Goal: Task Accomplishment & Management: Manage account settings

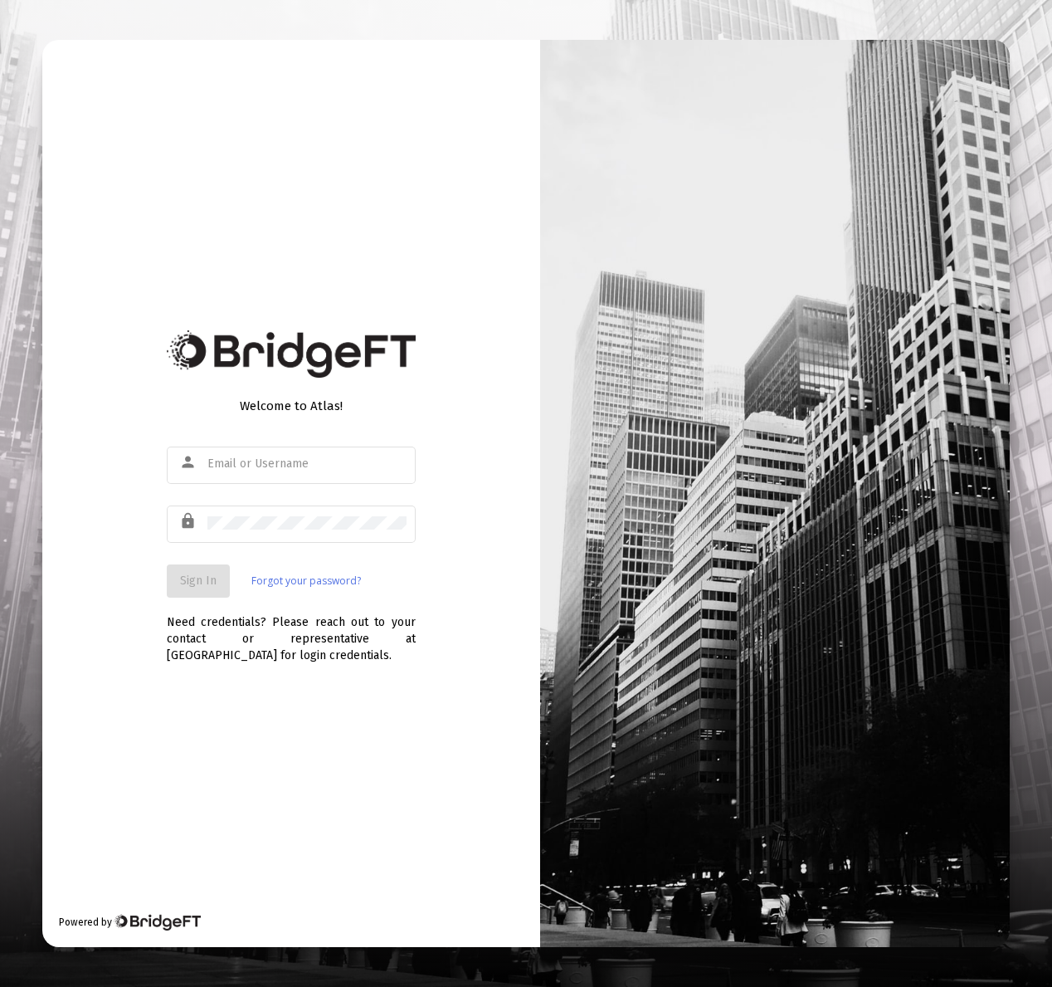
type input "[EMAIL_ADDRESS][DOMAIN_NAME]"
click at [188, 588] on button "Sign In" at bounding box center [198, 580] width 63 height 33
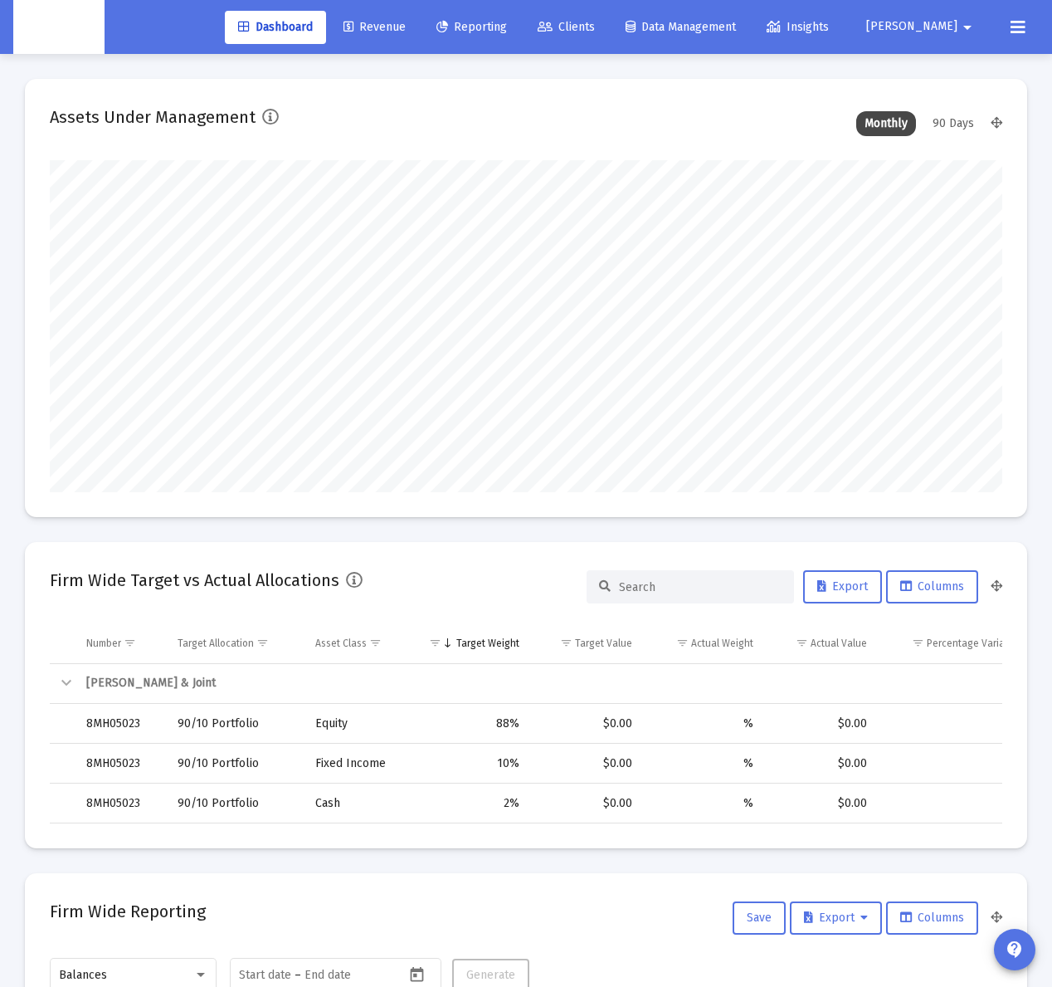
scroll to position [332, 510]
click at [595, 28] on span "Clients" at bounding box center [566, 27] width 57 height 14
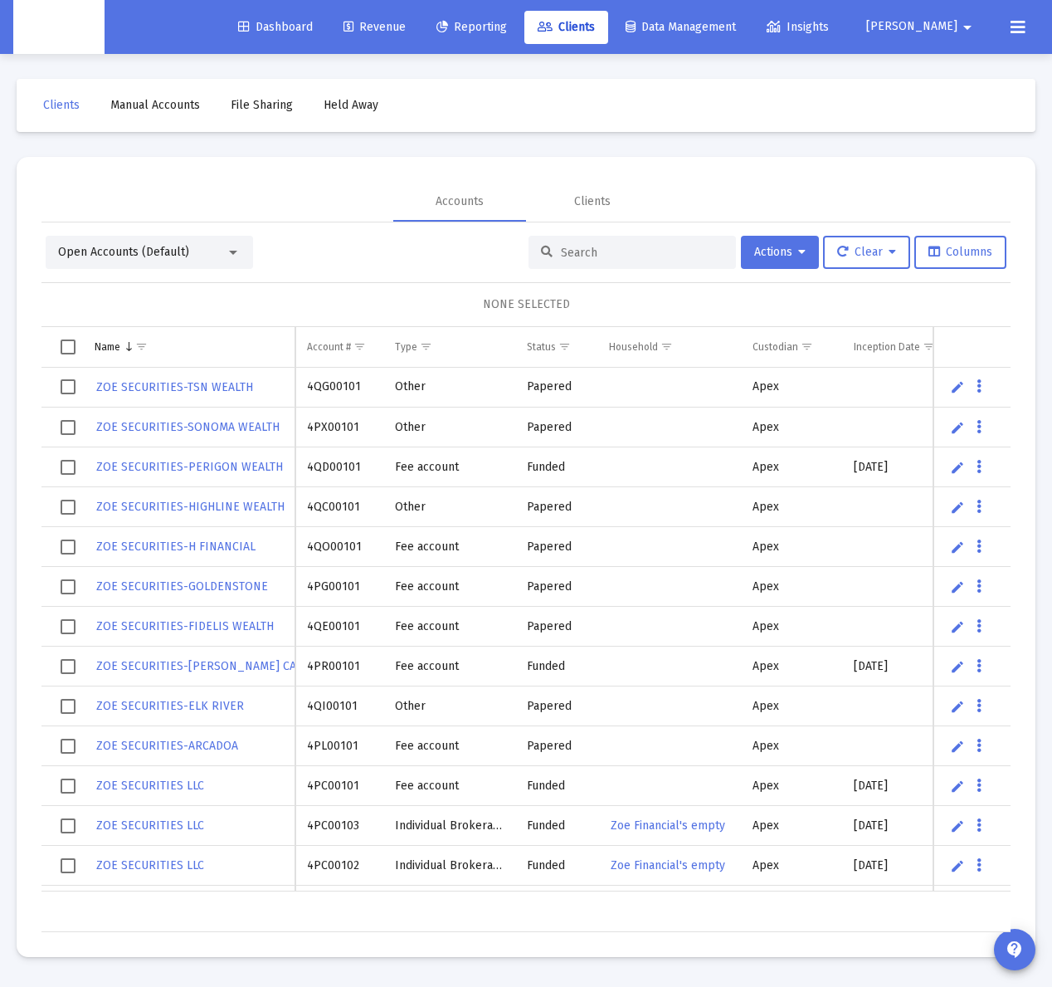
click at [602, 255] on input at bounding box center [642, 253] width 163 height 14
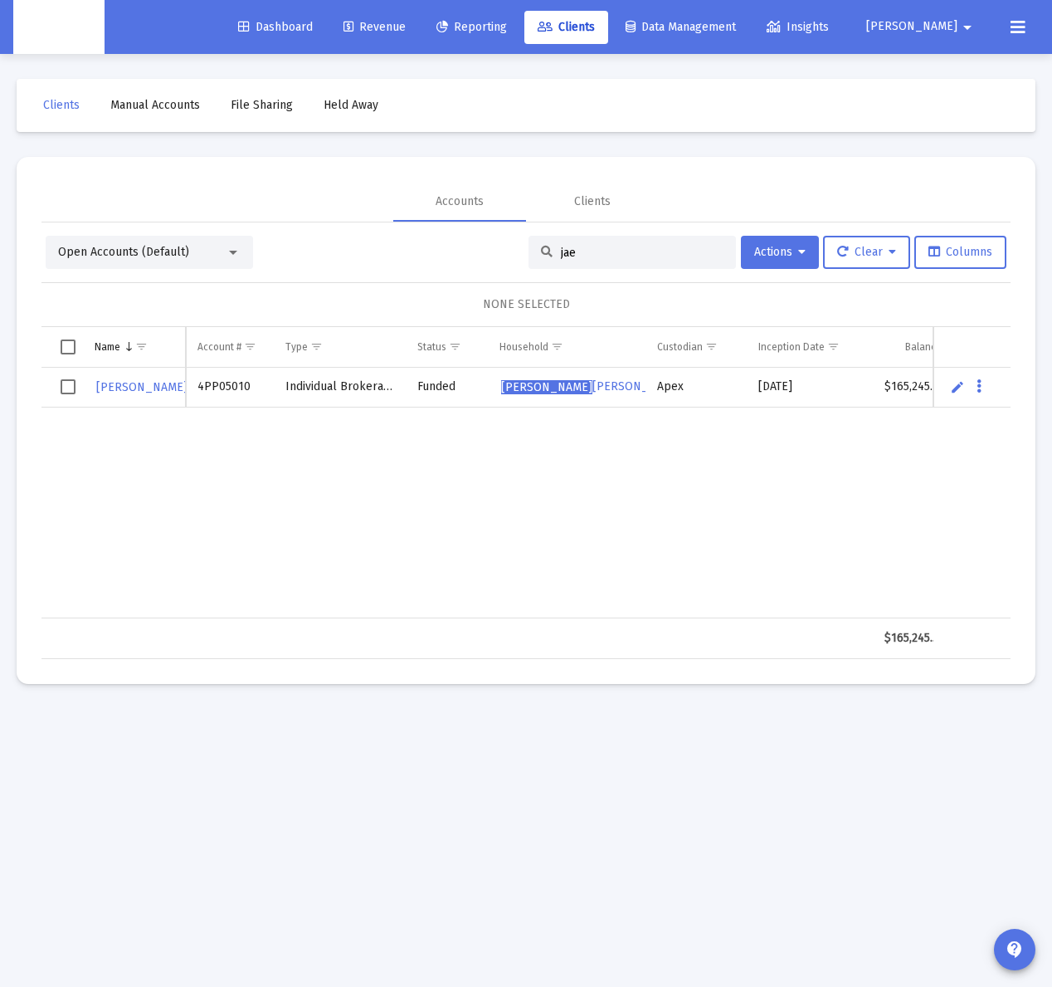
type input "jae"
click at [583, 389] on span "[PERSON_NAME] Household" at bounding box center [622, 386] width 243 height 14
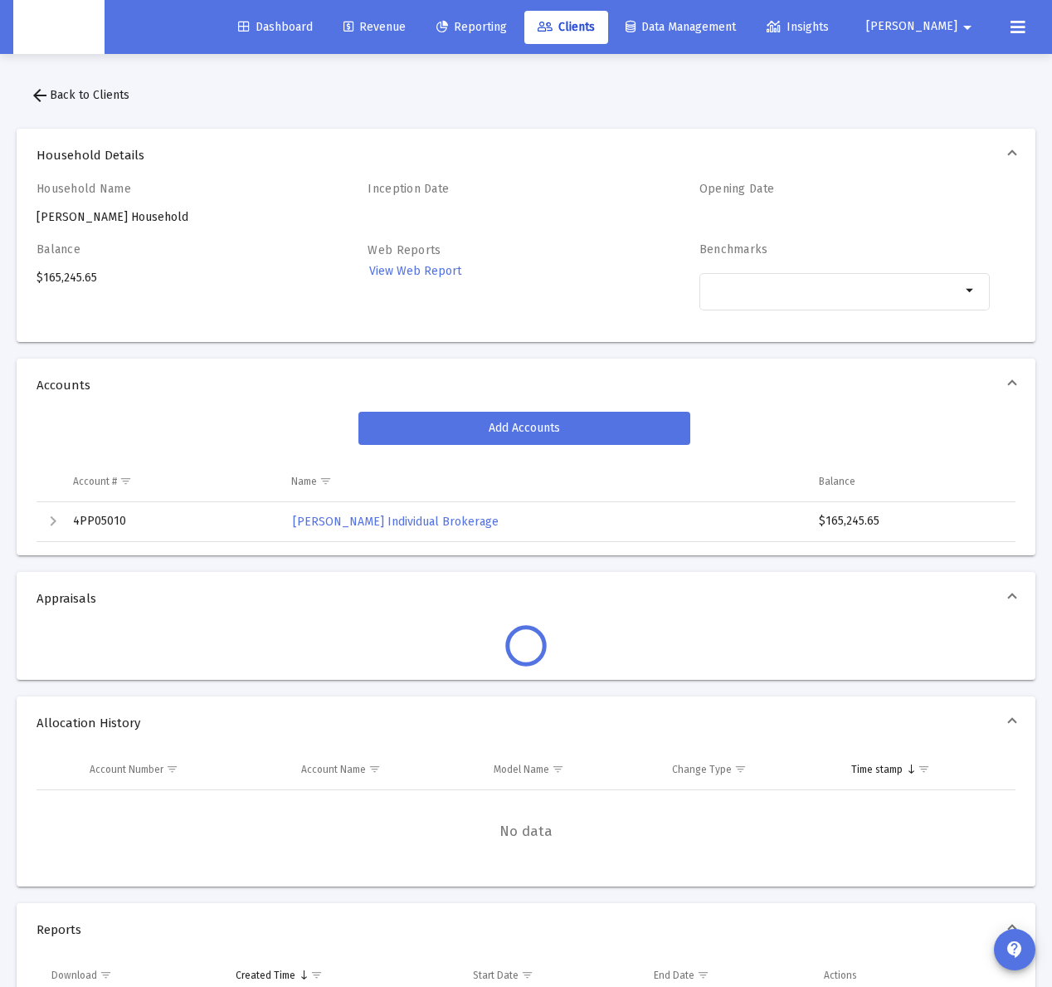
drag, startPoint x: 144, startPoint y: 183, endPoint x: 116, endPoint y: 207, distance: 36.5
click at [140, 186] on h4 "Household Name" at bounding box center [182, 189] width 290 height 14
drag, startPoint x: 115, startPoint y: 204, endPoint x: 58, endPoint y: 100, distance: 118.8
click at [110, 185] on div "Household Name [PERSON_NAME] Household" at bounding box center [182, 204] width 290 height 44
click at [45, 106] on button "arrow_back Back to Clients" at bounding box center [80, 95] width 126 height 33
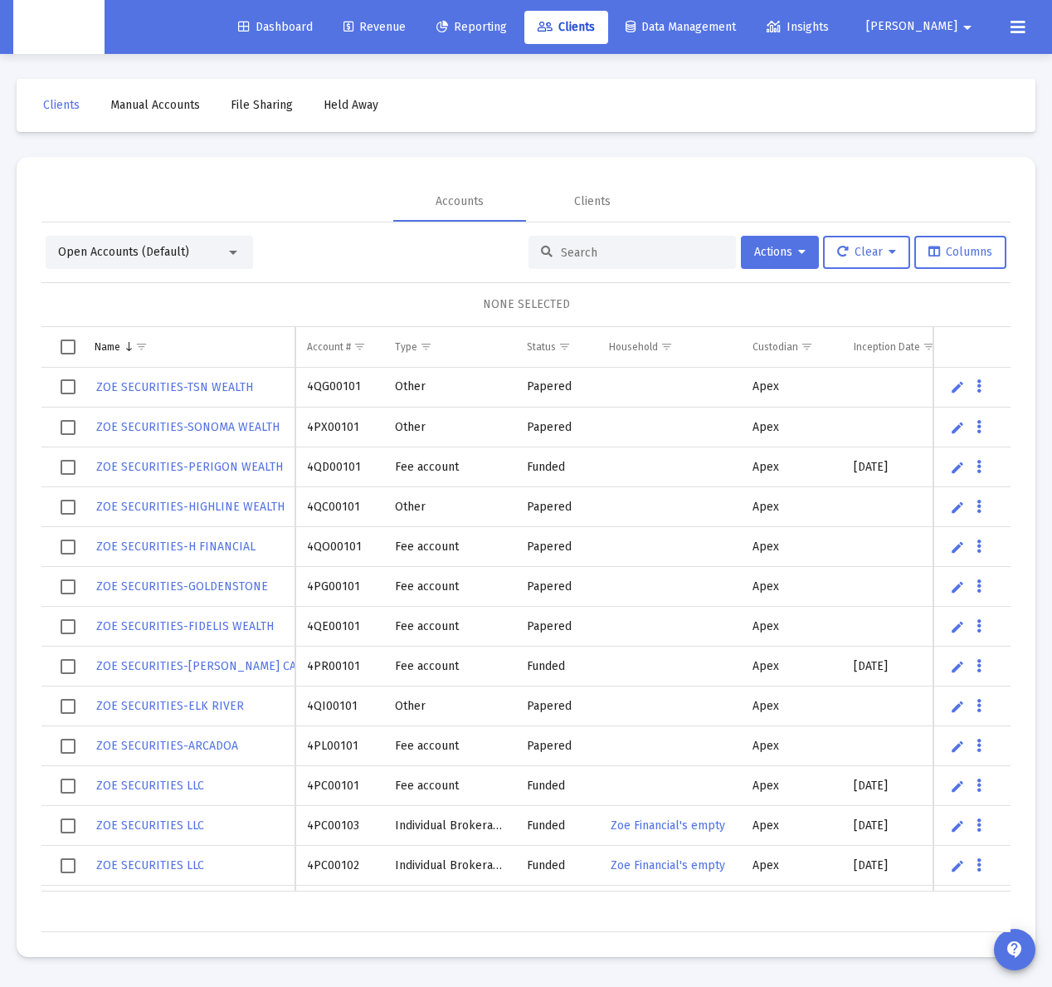
click at [629, 243] on div at bounding box center [632, 252] width 207 height 33
drag, startPoint x: 169, startPoint y: 233, endPoint x: 174, endPoint y: 250, distance: 17.3
click at [173, 242] on div "Open Accounts (Default) Actions Clear Columns NONE SELECTED Name Name Account #…" at bounding box center [525, 577] width 969 height 710
click at [174, 254] on span "Open Accounts (Default)" at bounding box center [123, 252] width 131 height 14
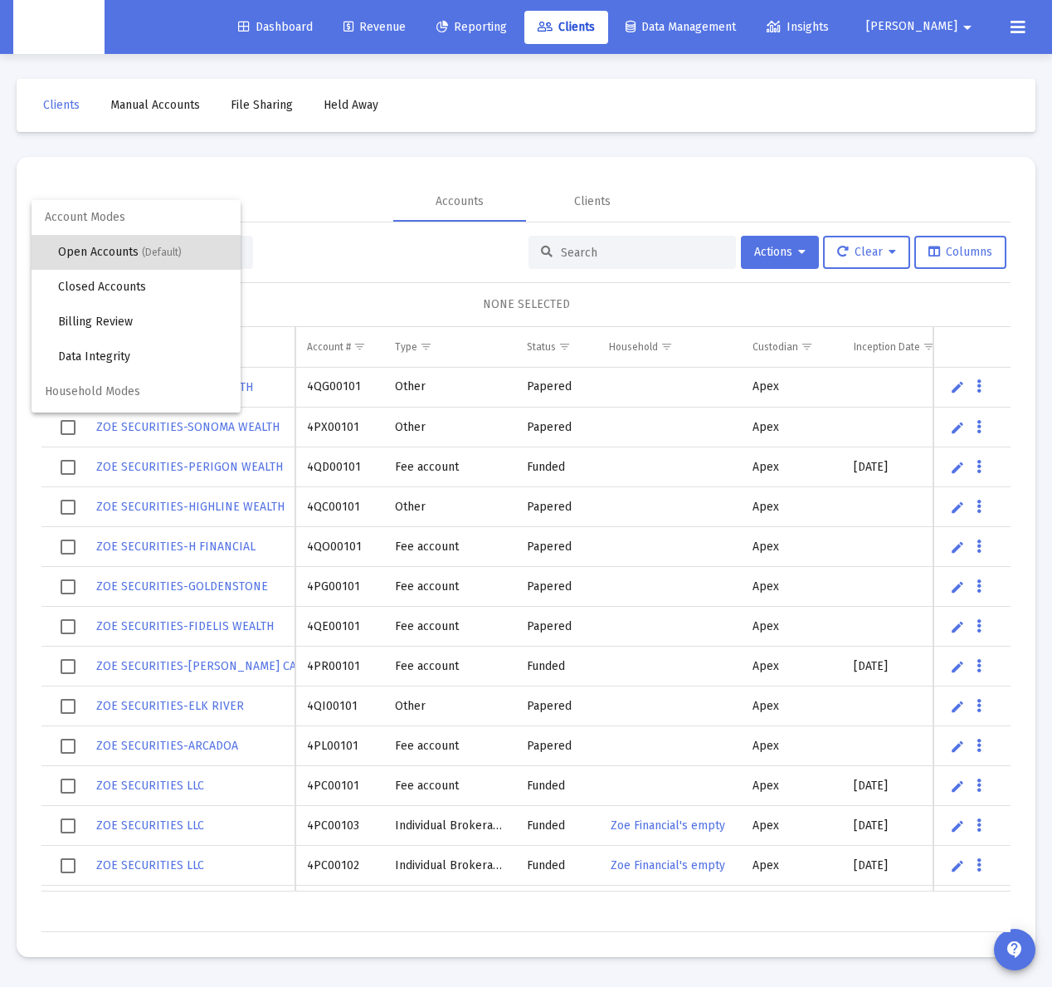
scroll to position [32, 0]
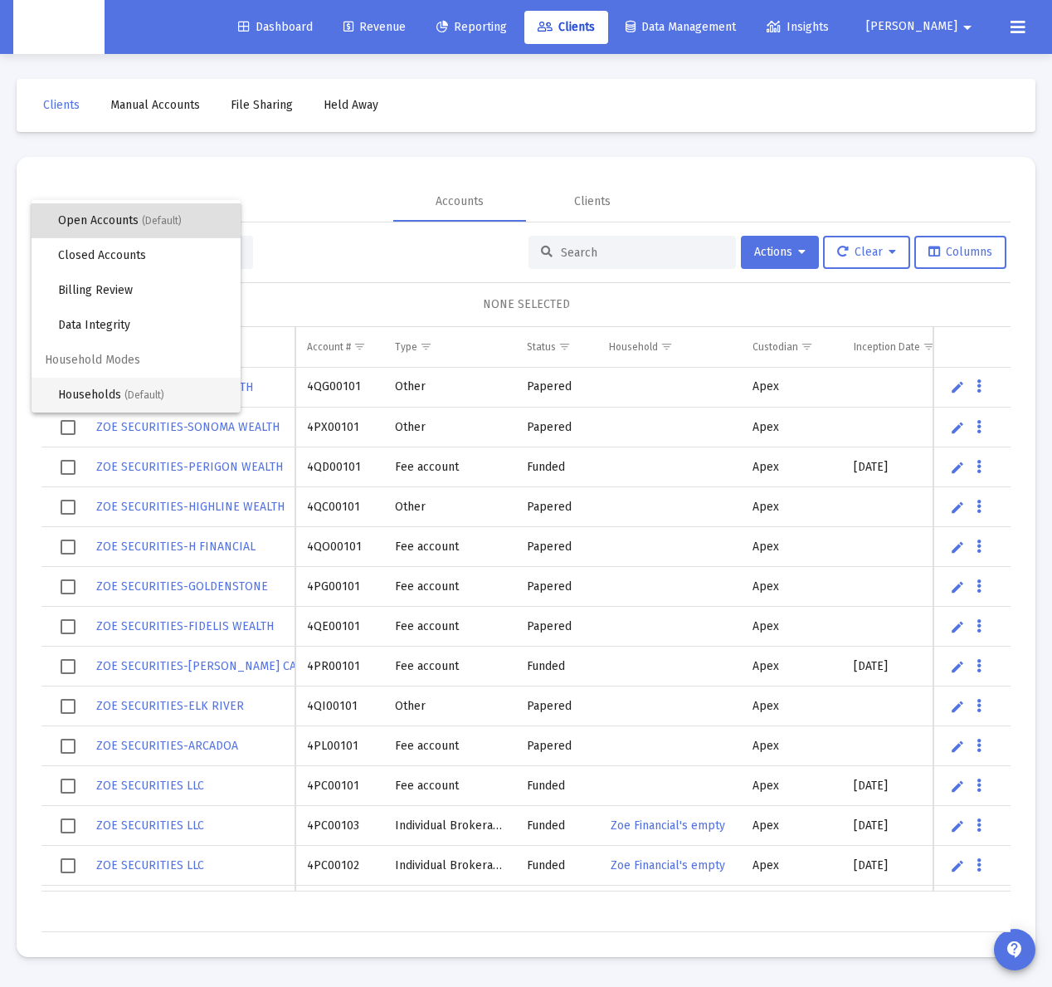
click at [105, 394] on span "Households (Default)" at bounding box center [142, 395] width 169 height 35
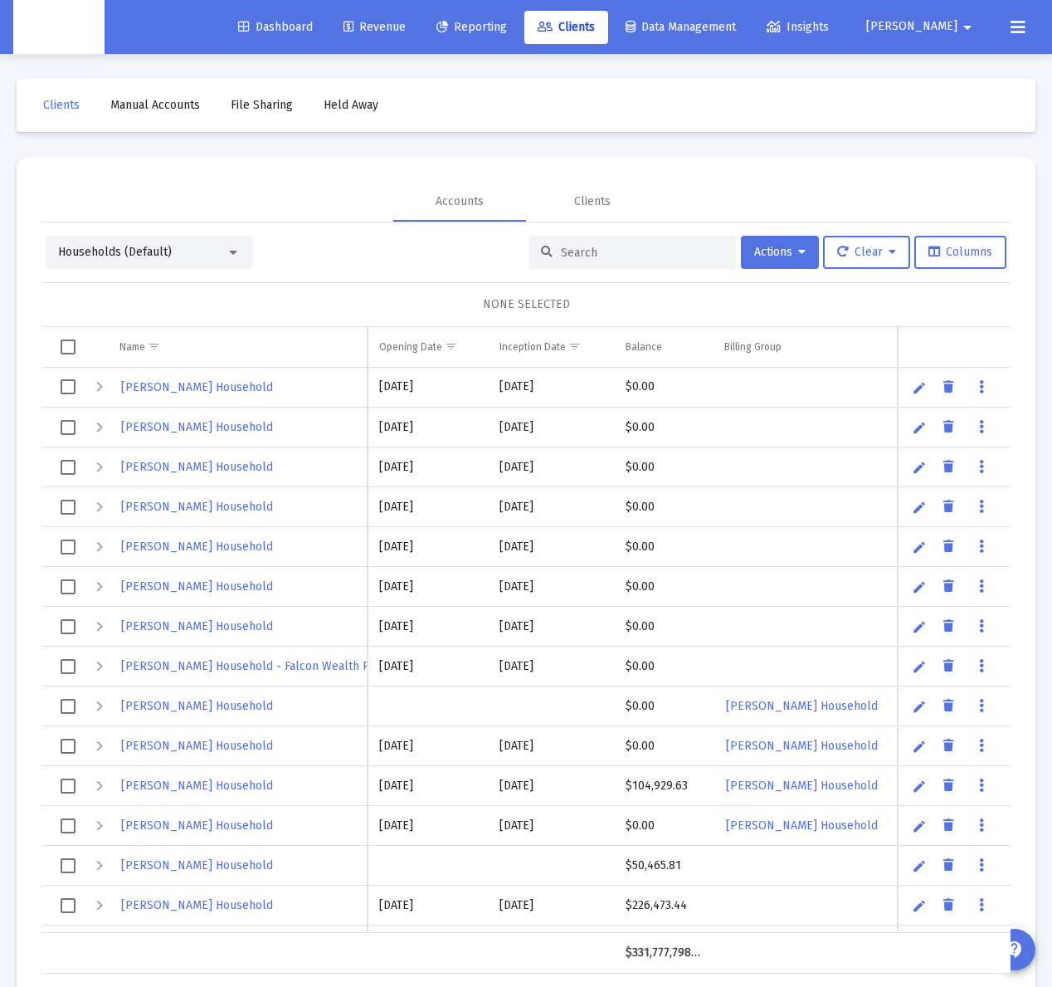
click at [632, 251] on input at bounding box center [642, 253] width 163 height 14
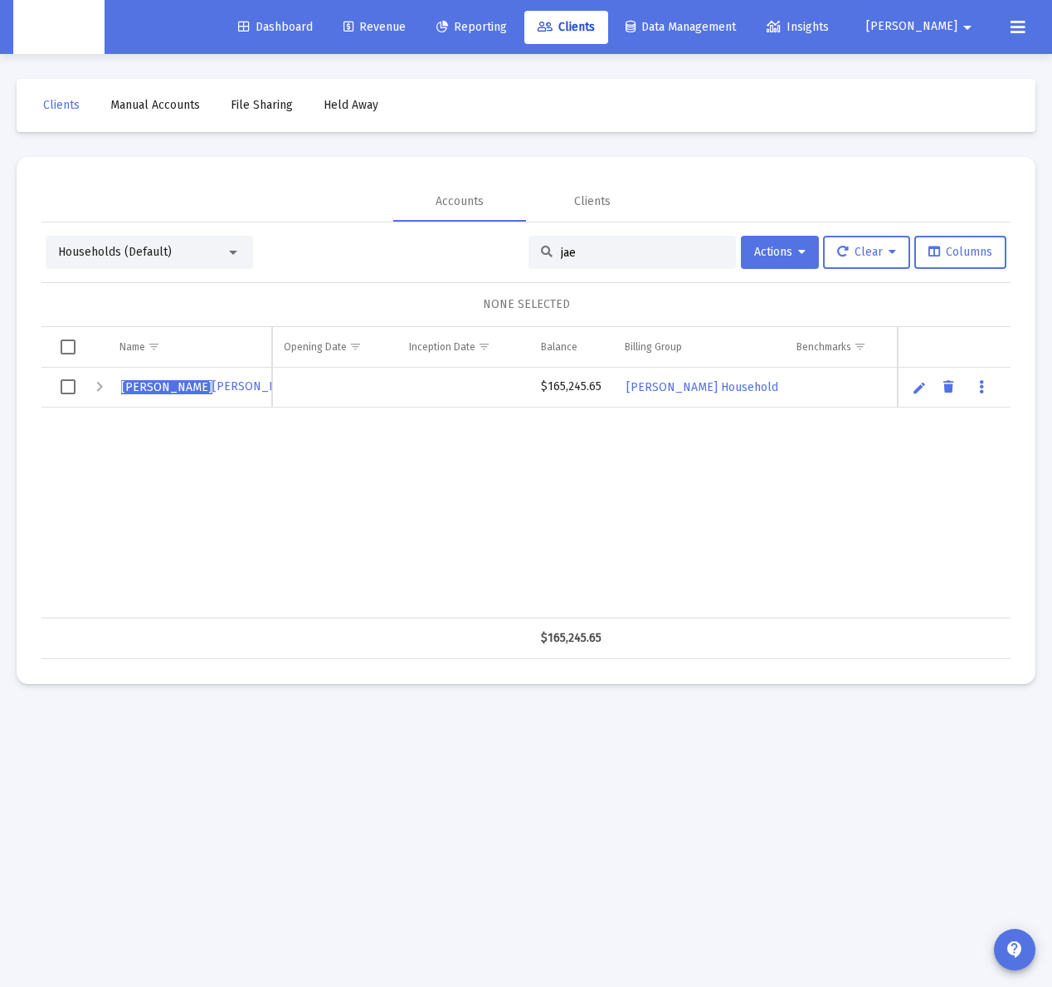
type input "jae"
click at [977, 383] on link "Data grid" at bounding box center [981, 386] width 15 height 15
click at [913, 388] on div at bounding box center [526, 493] width 1052 height 987
click at [921, 384] on link "Edit" at bounding box center [919, 387] width 15 height 15
drag, startPoint x: 121, startPoint y: 389, endPoint x: 129, endPoint y: 385, distance: 8.5
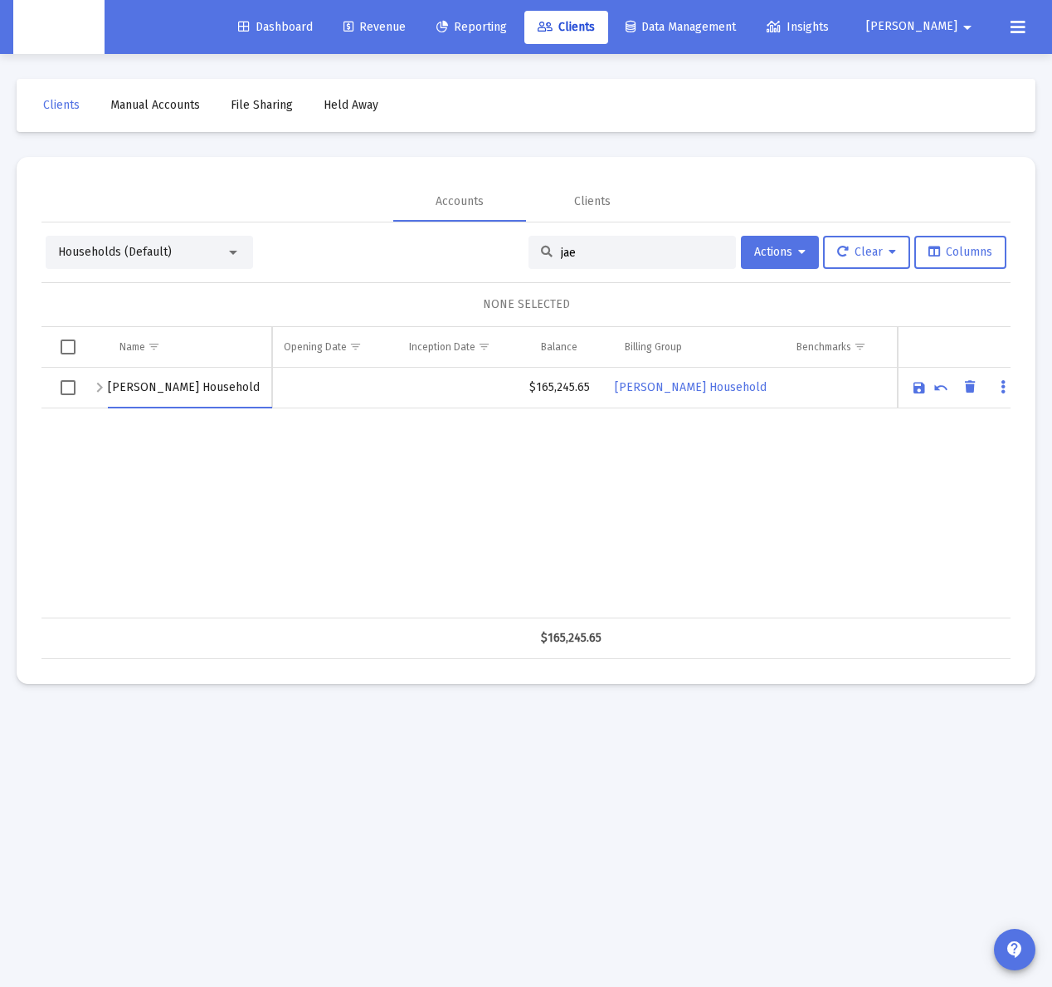
click at [118, 388] on input "[PERSON_NAME] Household" at bounding box center [190, 388] width 164 height 40
type input "[PERSON_NAME] Household"
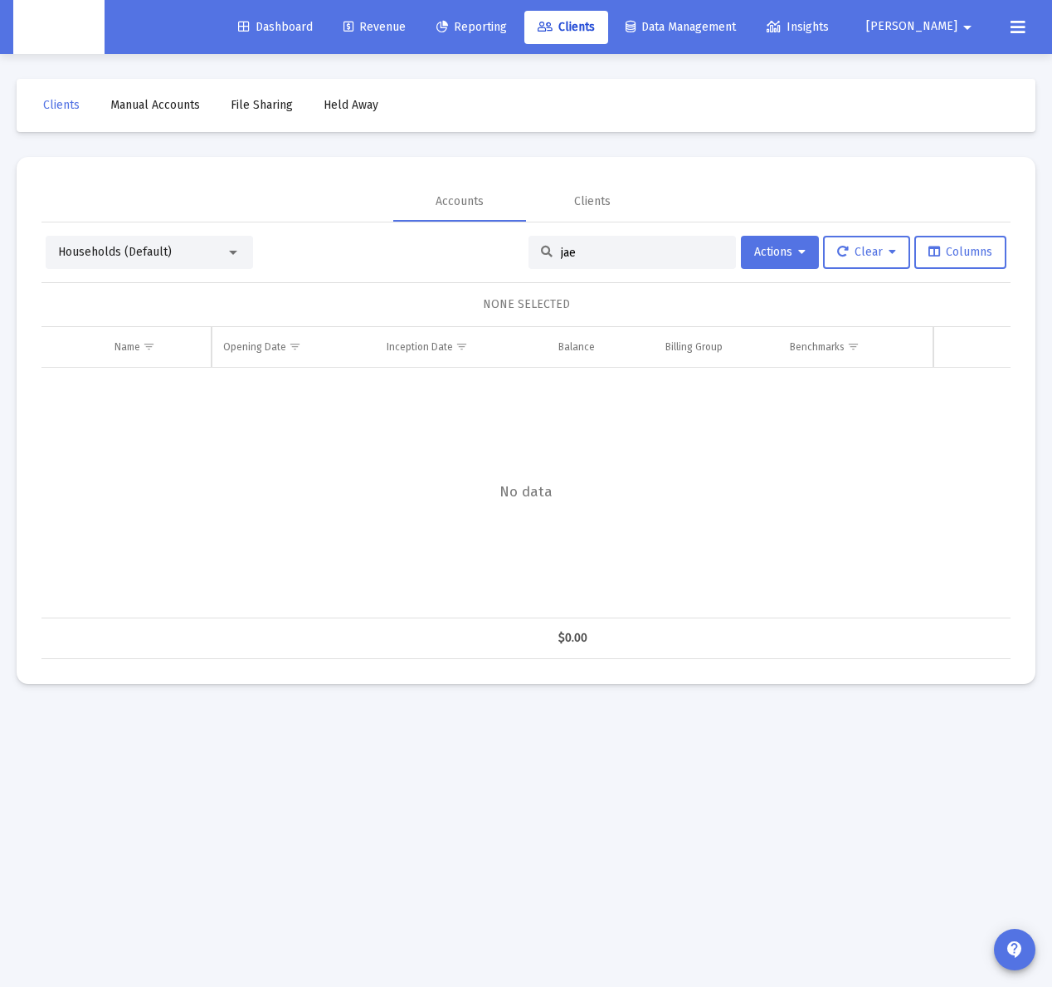
click at [602, 256] on input "jae" at bounding box center [642, 253] width 163 height 14
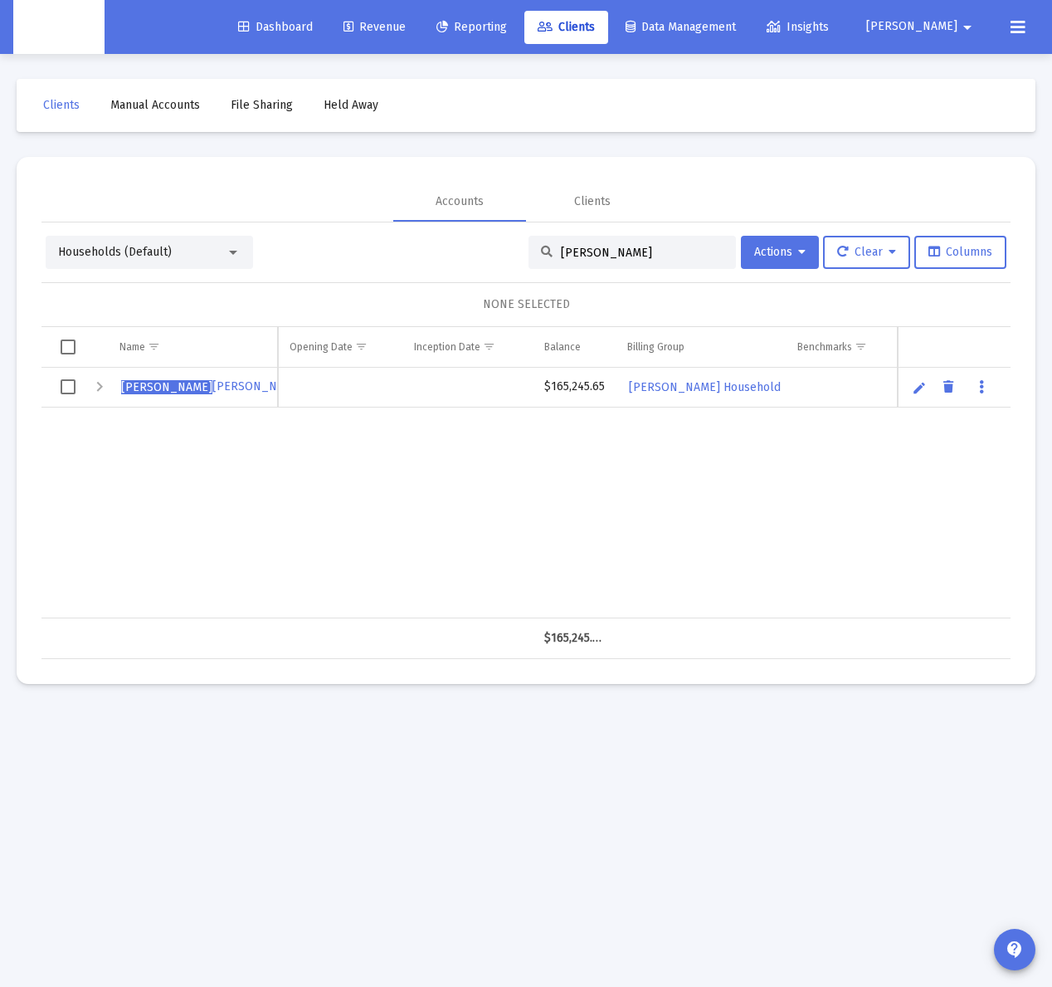
type input "[PERSON_NAME]"
